Goal: Task Accomplishment & Management: Use online tool/utility

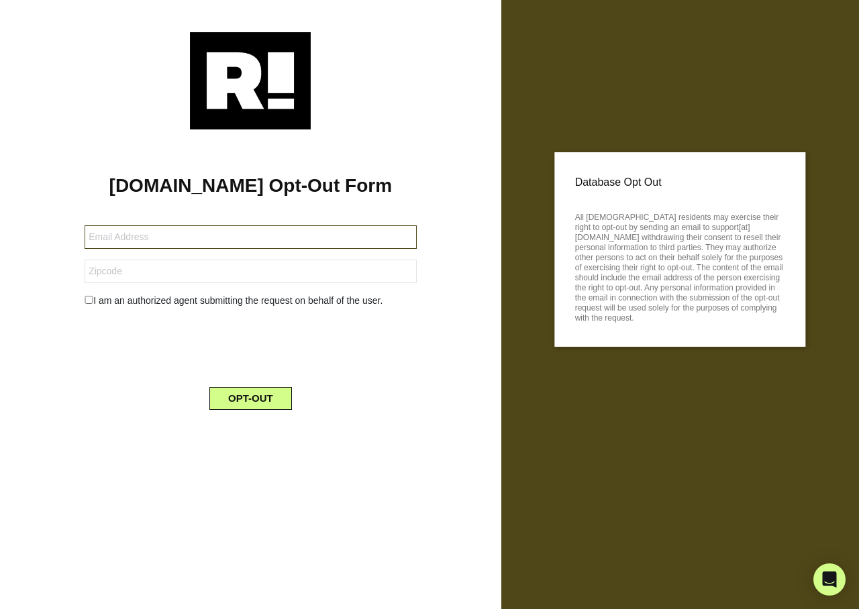
type input "[EMAIL_ADDRESS][DOMAIN_NAME]"
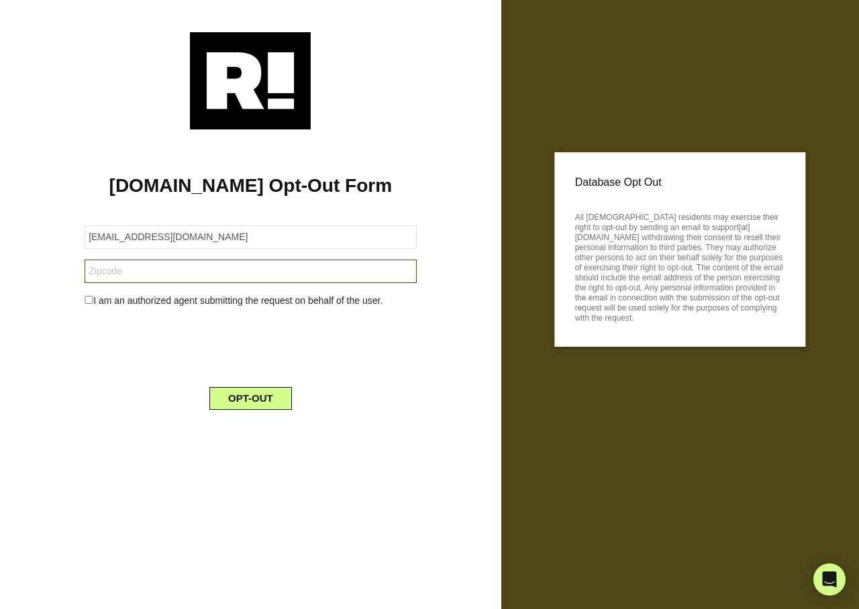
type input "35097"
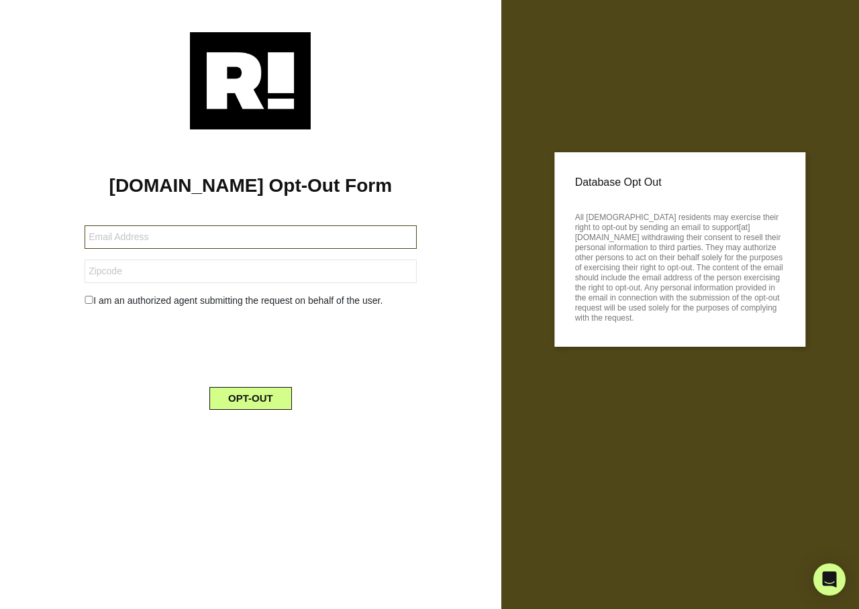
type input "kmort17@yahoo.com"
type input "54615"
